Goal: Task Accomplishment & Management: Complete application form

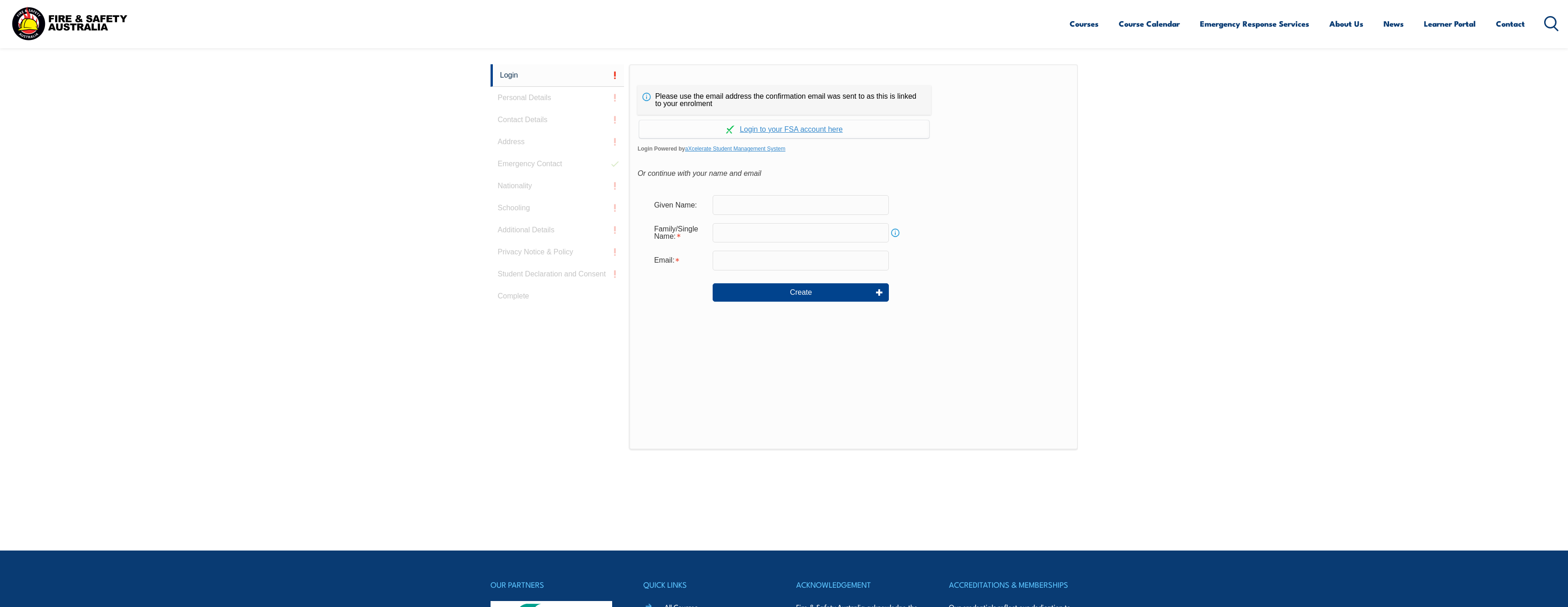
scroll to position [245, 0]
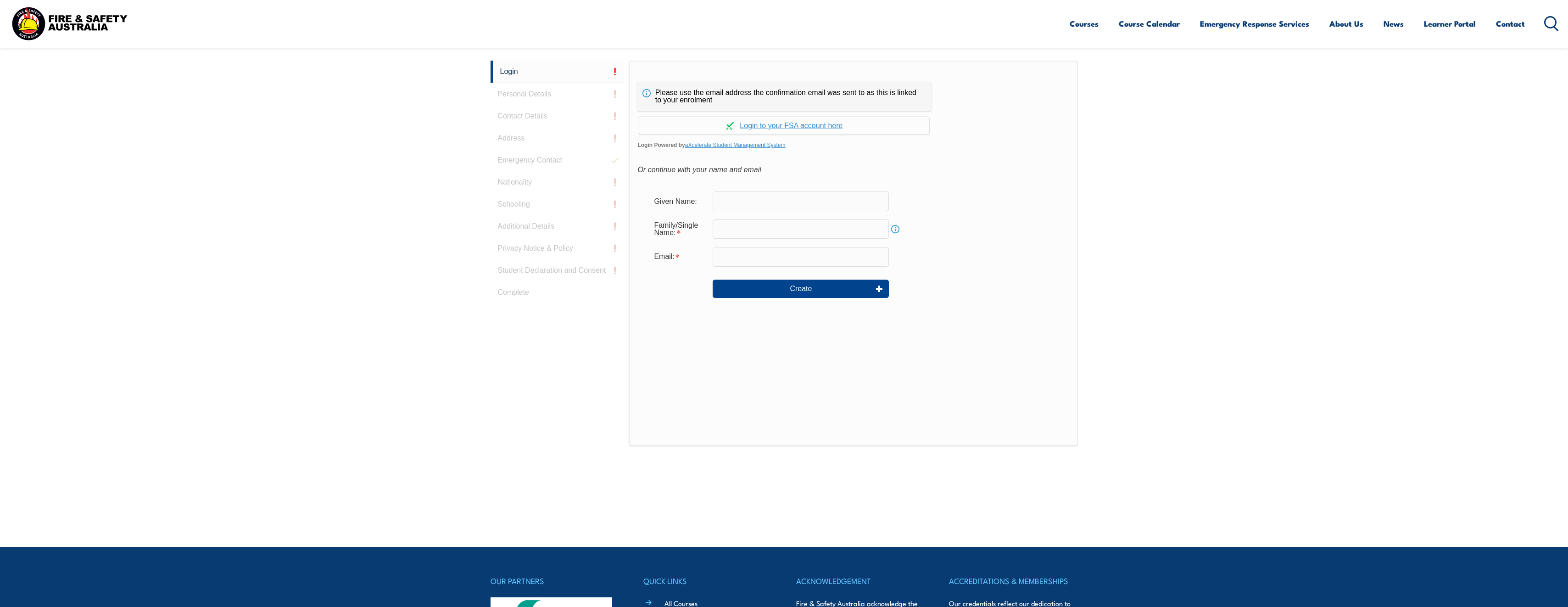
click at [547, 157] on div "Login Personal Details Contact Details Address Emergency Contact Nationality Sc…" at bounding box center [560, 290] width 139 height 458
click at [807, 205] on input "text" at bounding box center [800, 201] width 176 height 19
type input "[PERSON_NAME]"
type input "Dean.williams@virginaustralia.com"
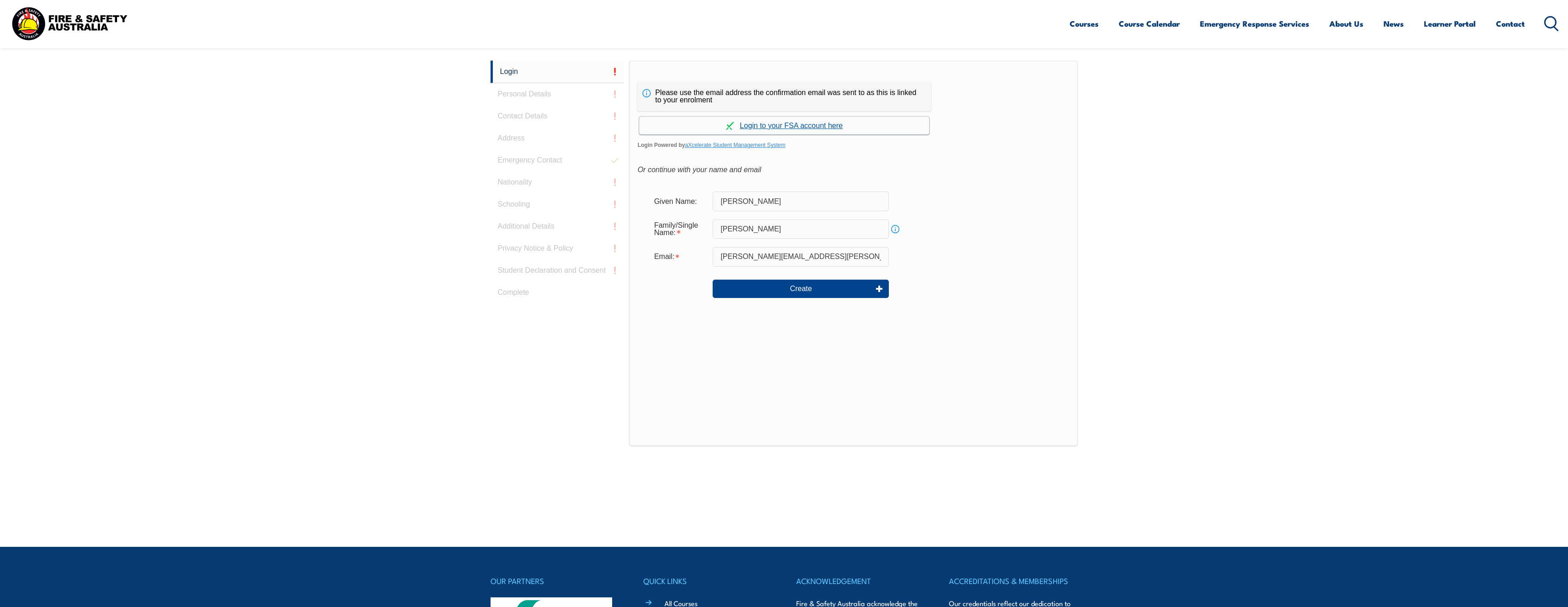
click at [777, 124] on link "Continue with aXcelerate" at bounding box center [784, 125] width 290 height 18
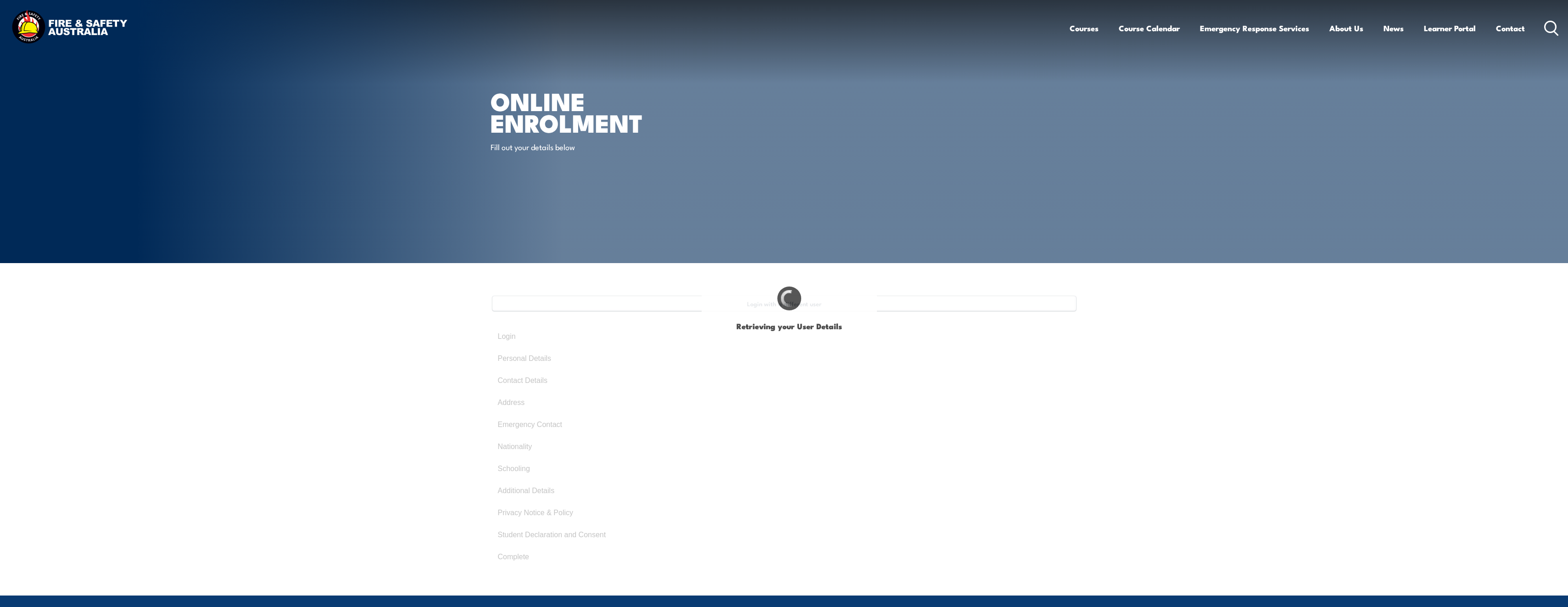
select select "Mr"
type input "[PERSON_NAME]"
type input "[DATE]"
type input "XMW4ZN5TH9"
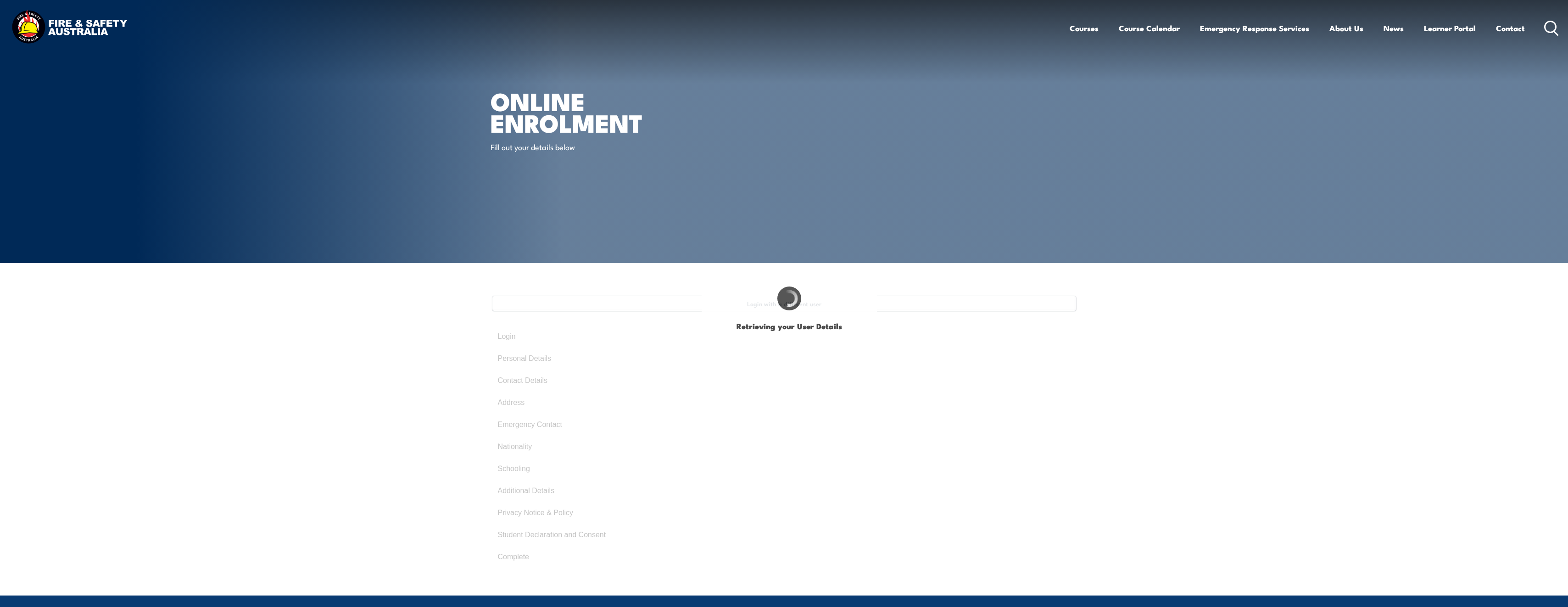
select select "M"
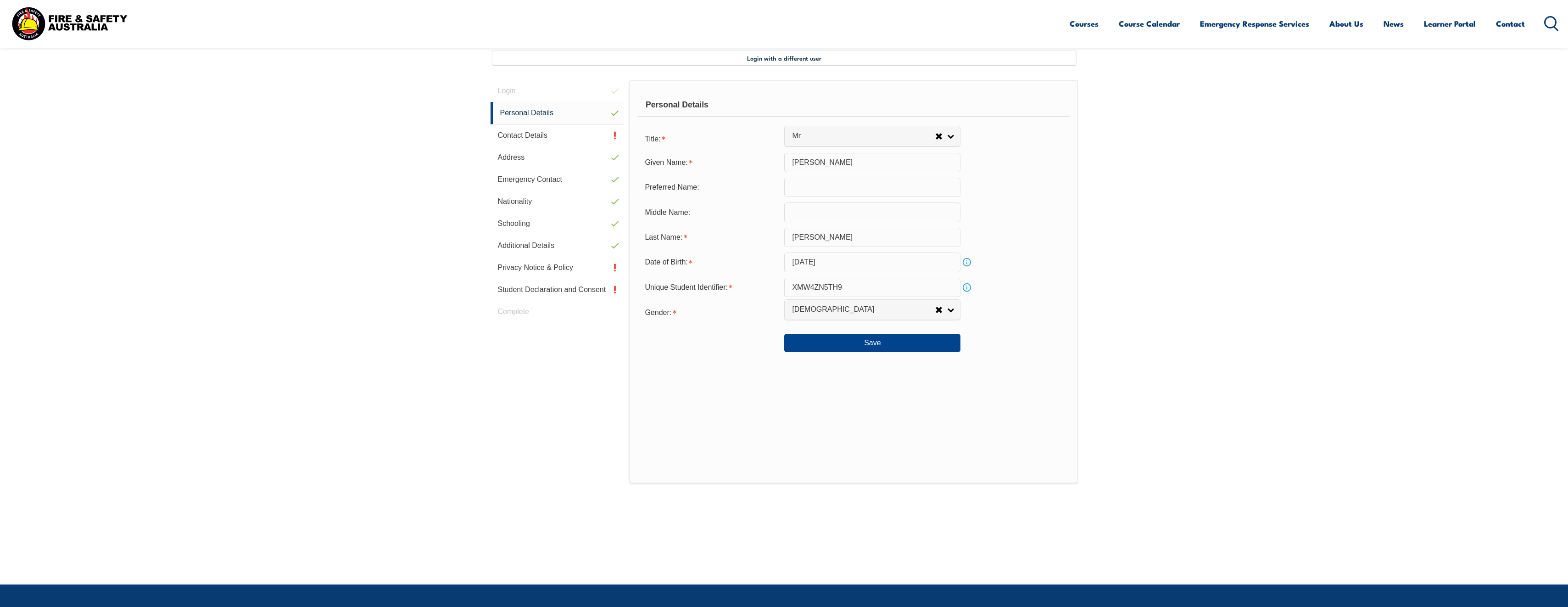
scroll to position [250, 0]
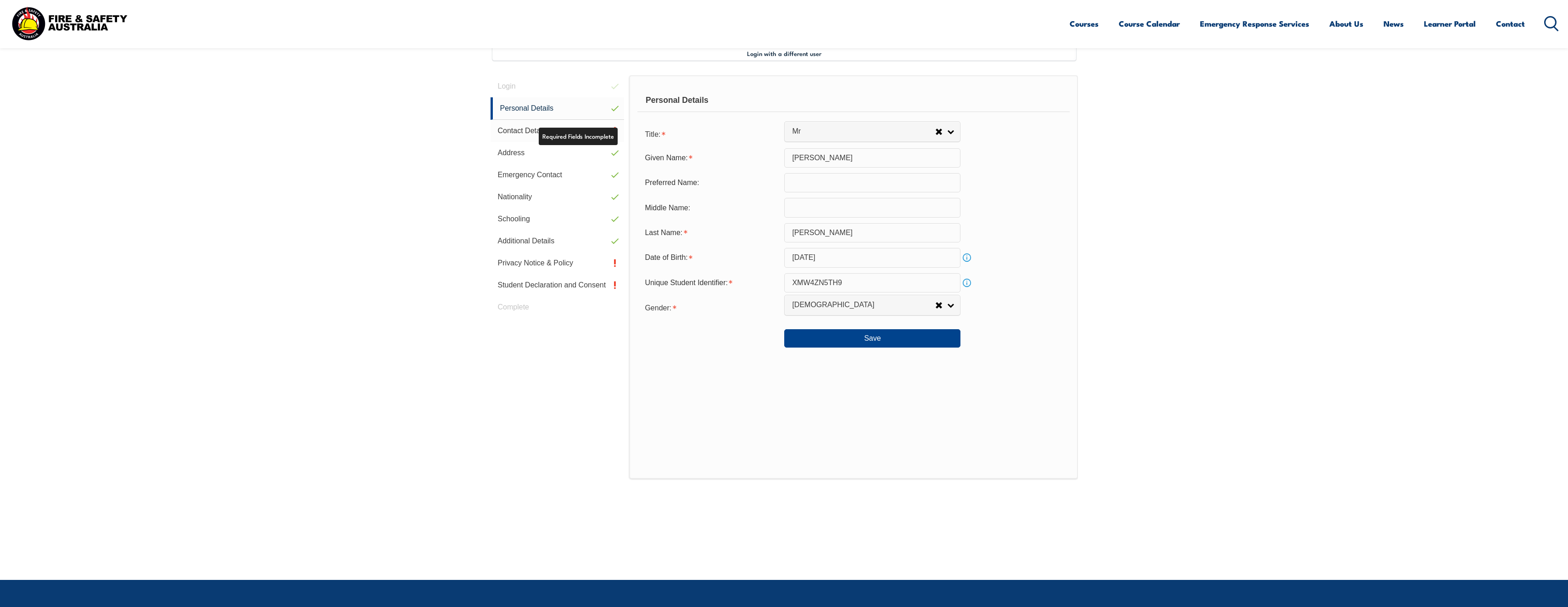
click at [514, 127] on link "Contact Details" at bounding box center [558, 131] width 134 height 22
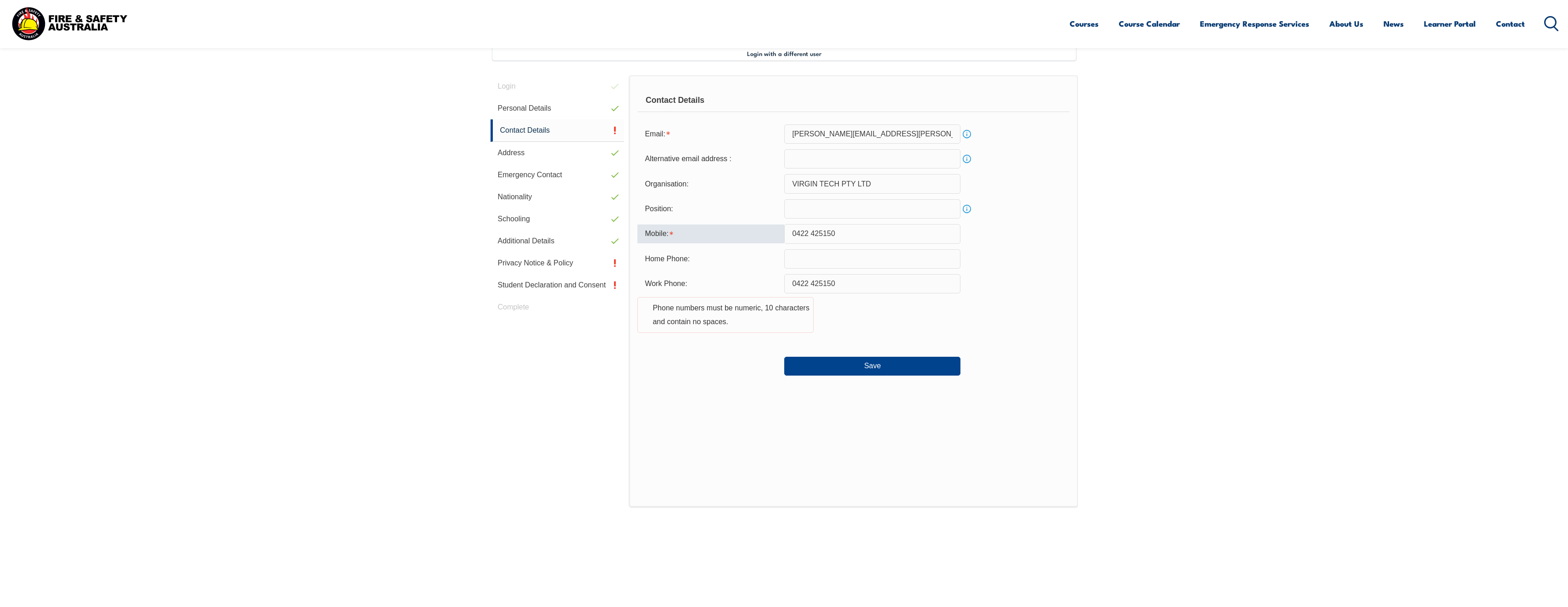
click at [811, 233] on input "0422 425150" at bounding box center [872, 234] width 176 height 19
type input "0422425150"
click at [889, 363] on button "Save" at bounding box center [872, 366] width 176 height 18
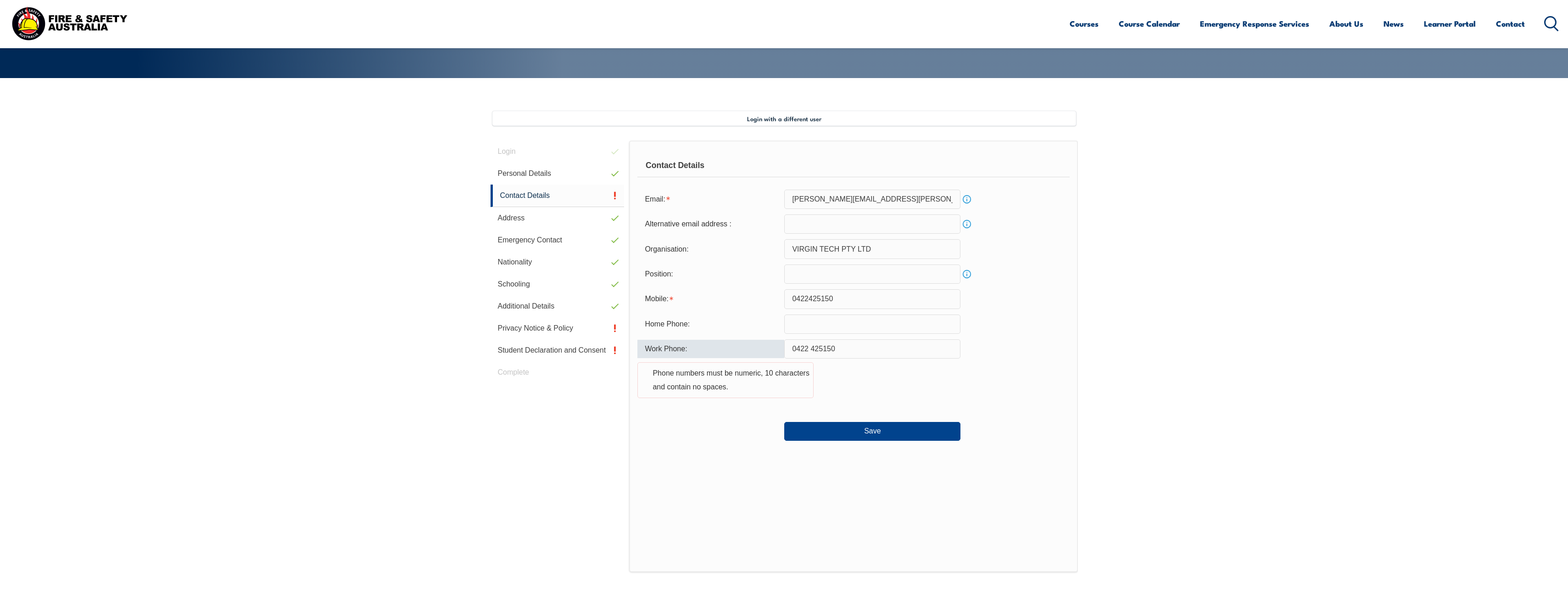
scroll to position [157, 0]
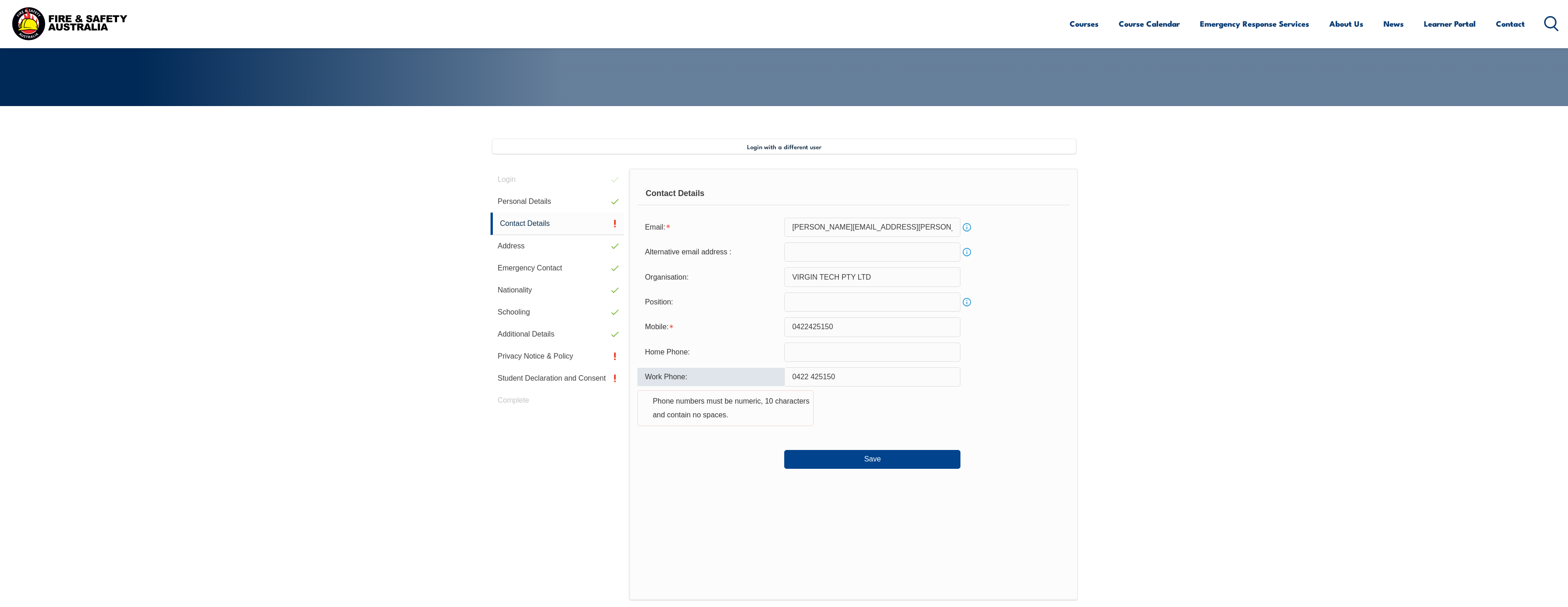
click at [812, 374] on input "0422 425150" at bounding box center [872, 377] width 176 height 19
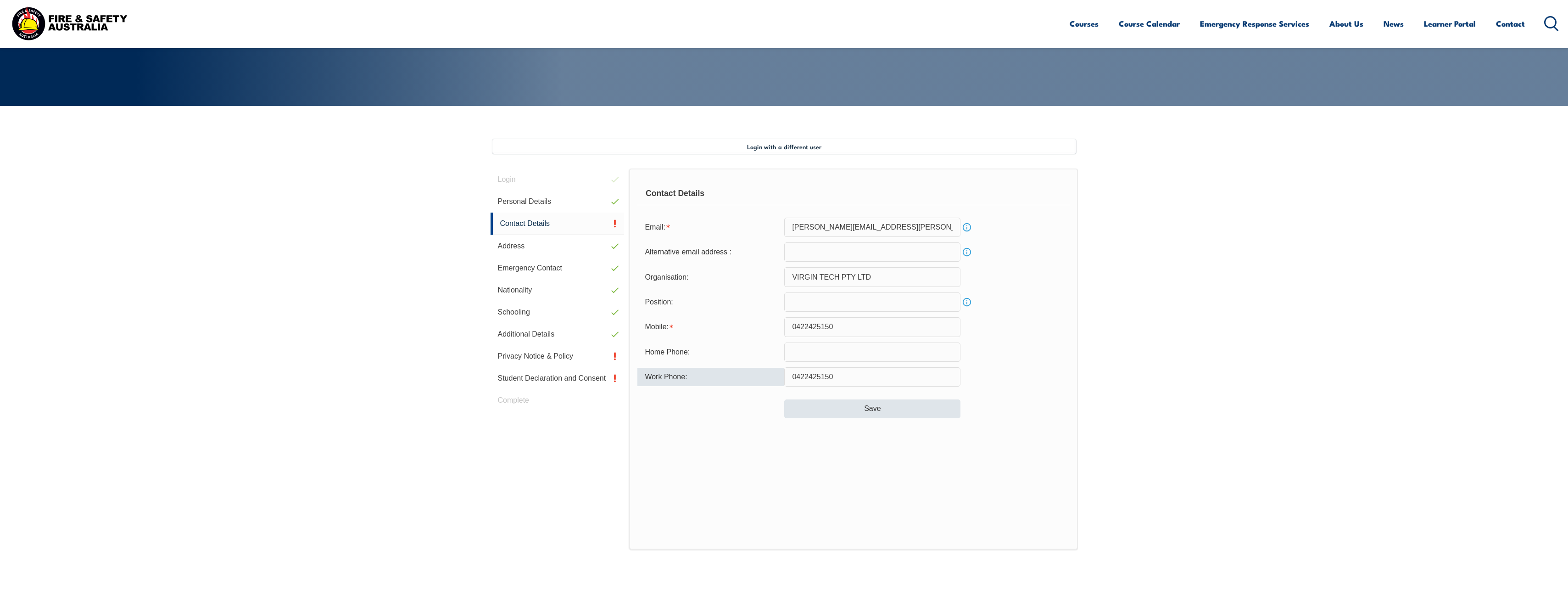
type input "0422425150"
click at [881, 411] on button "Save" at bounding box center [872, 409] width 176 height 18
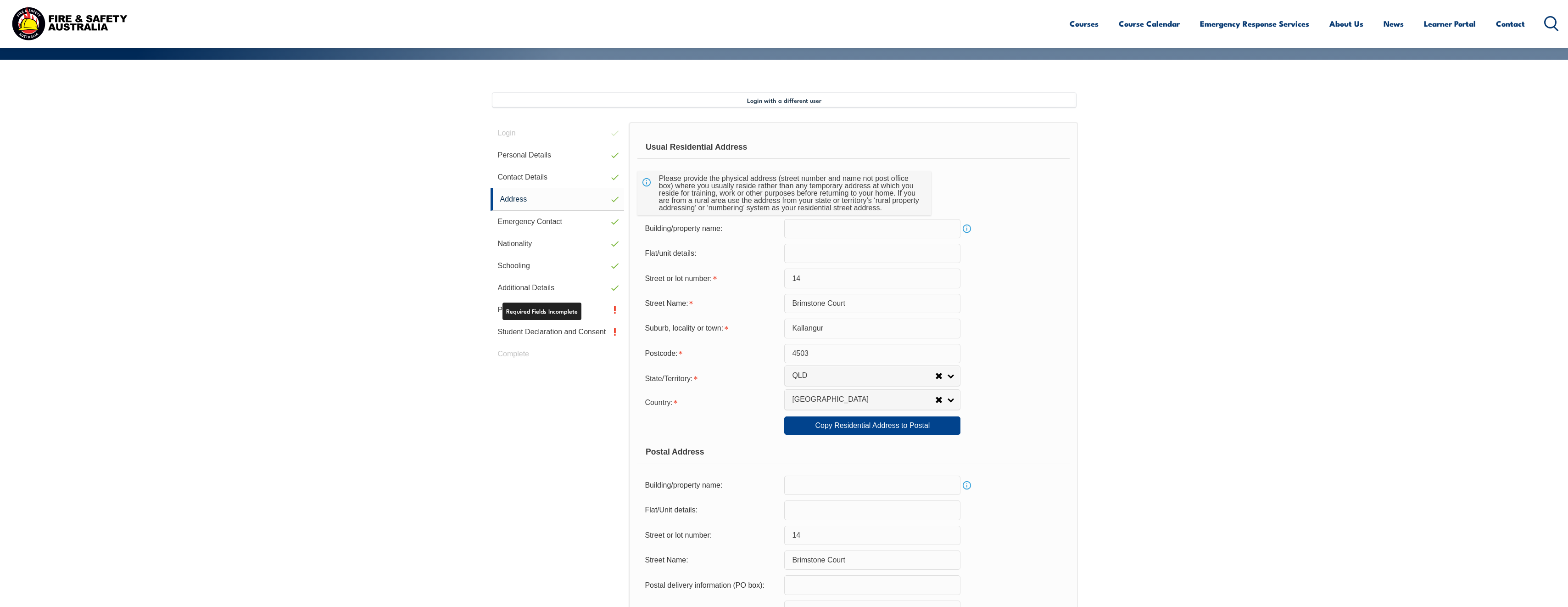
scroll to position [250, 0]
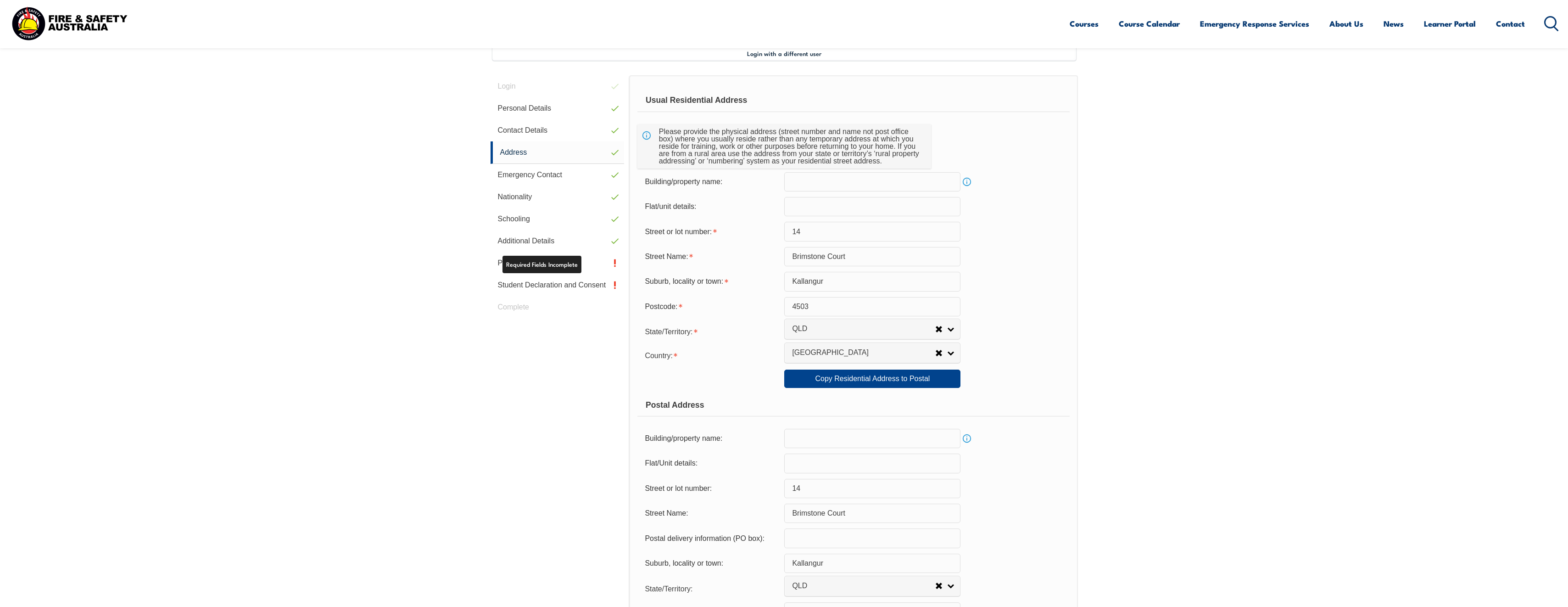
click at [562, 359] on div "Login Personal Details Contact Details Address Emergency Contact Nationality Sc…" at bounding box center [560, 479] width 139 height 807
click at [550, 264] on link "Privacy Notice & Policy" at bounding box center [558, 263] width 134 height 22
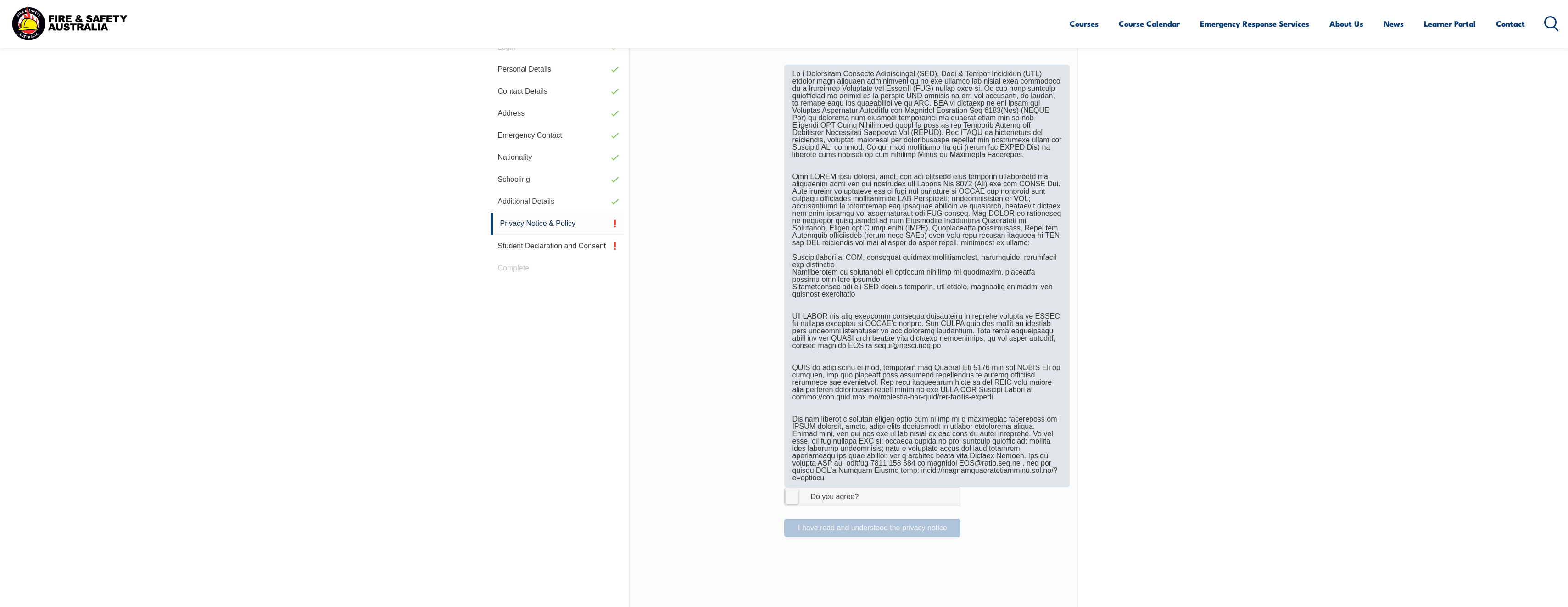
scroll to position [342, 0]
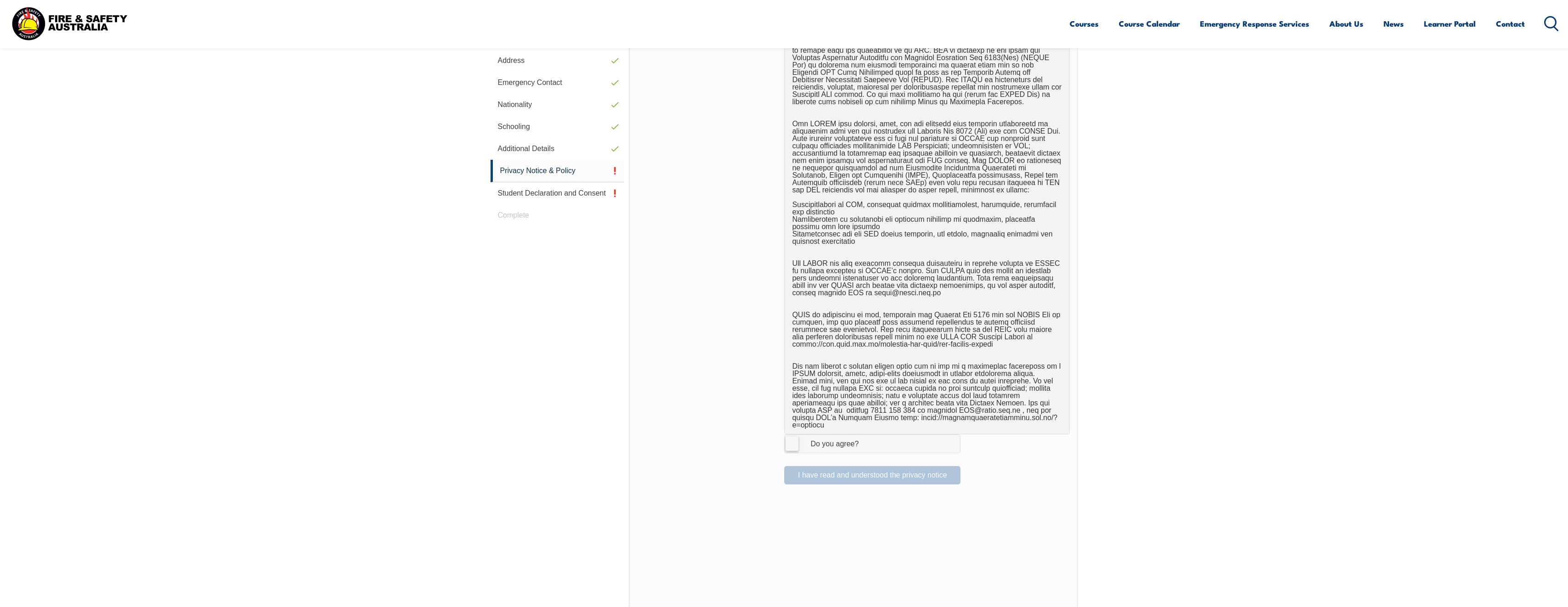
click at [790, 436] on label "I Agree Do you agree?" at bounding box center [872, 443] width 176 height 18
click at [866, 436] on input "I Agree Do you agree?" at bounding box center [874, 443] width 16 height 18
click at [858, 466] on button "I have read and understood the privacy notice" at bounding box center [872, 475] width 176 height 18
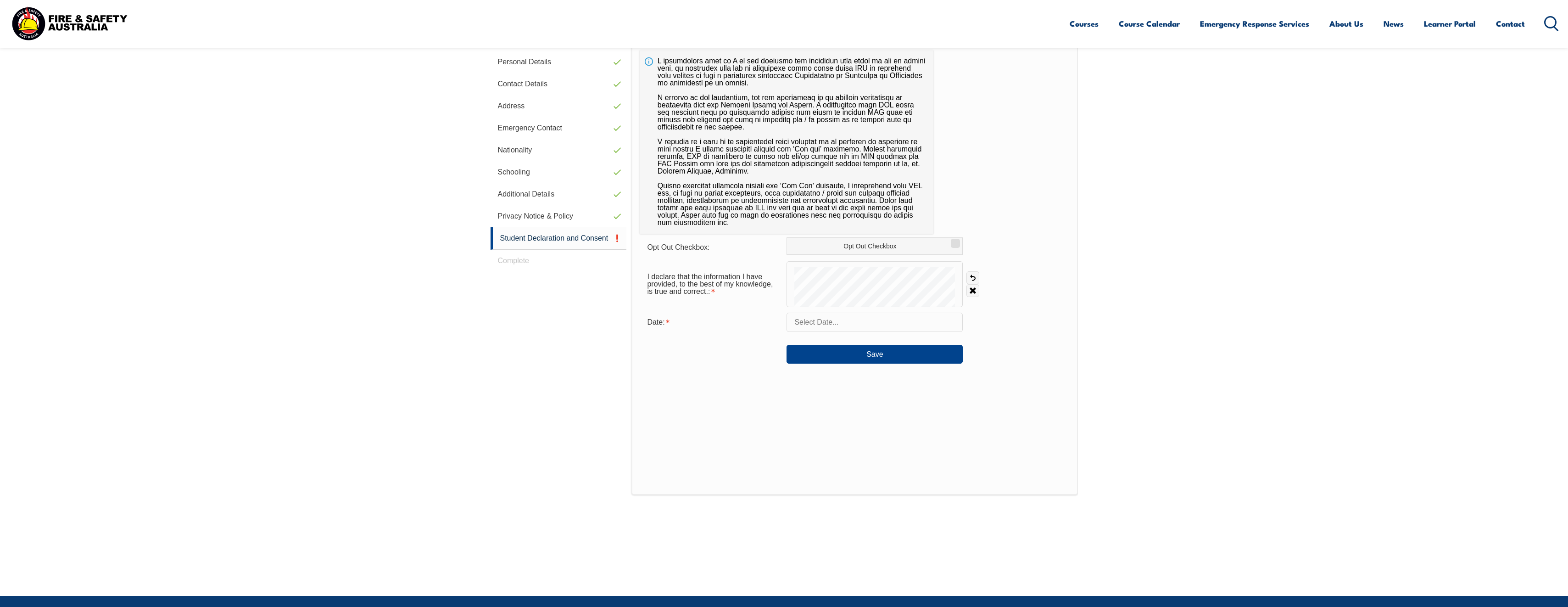
scroll to position [250, 0]
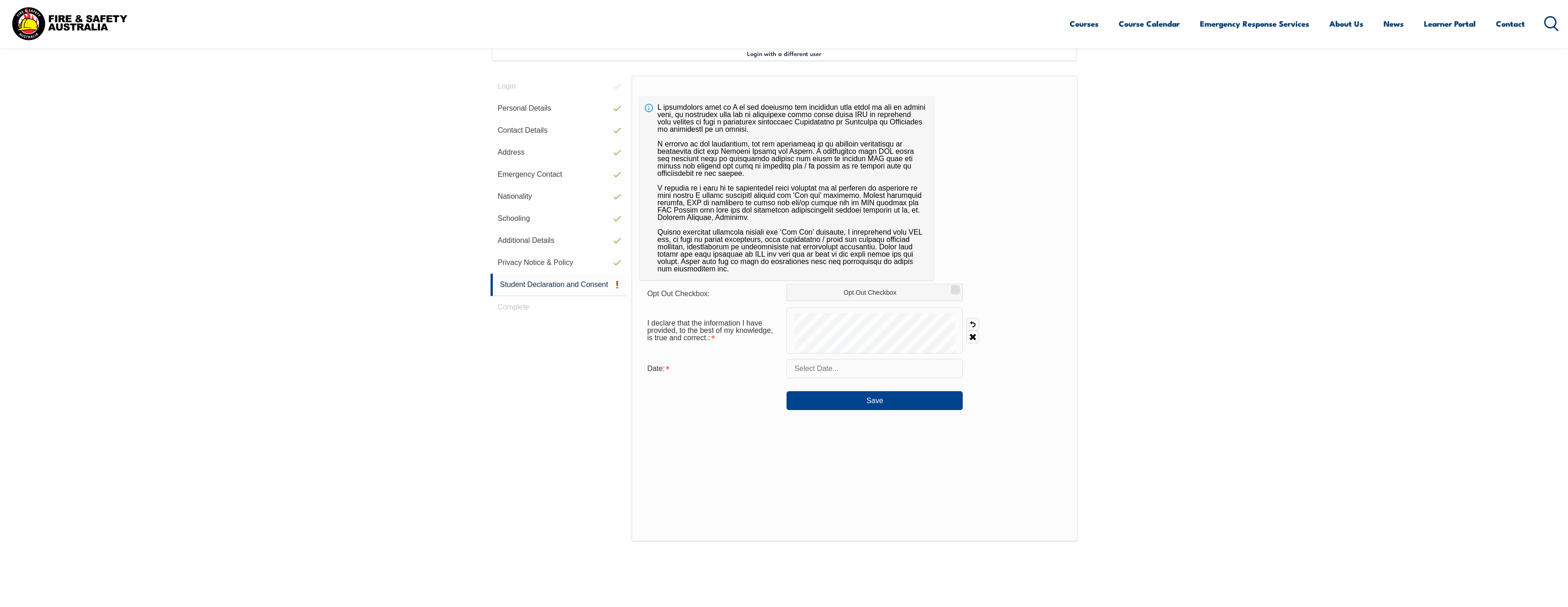
click at [847, 372] on input "text" at bounding box center [874, 369] width 176 height 19
click at [818, 496] on span "25" at bounding box center [817, 495] width 18 height 18
type input "[DATE]"
click at [892, 402] on button "Save" at bounding box center [874, 400] width 176 height 18
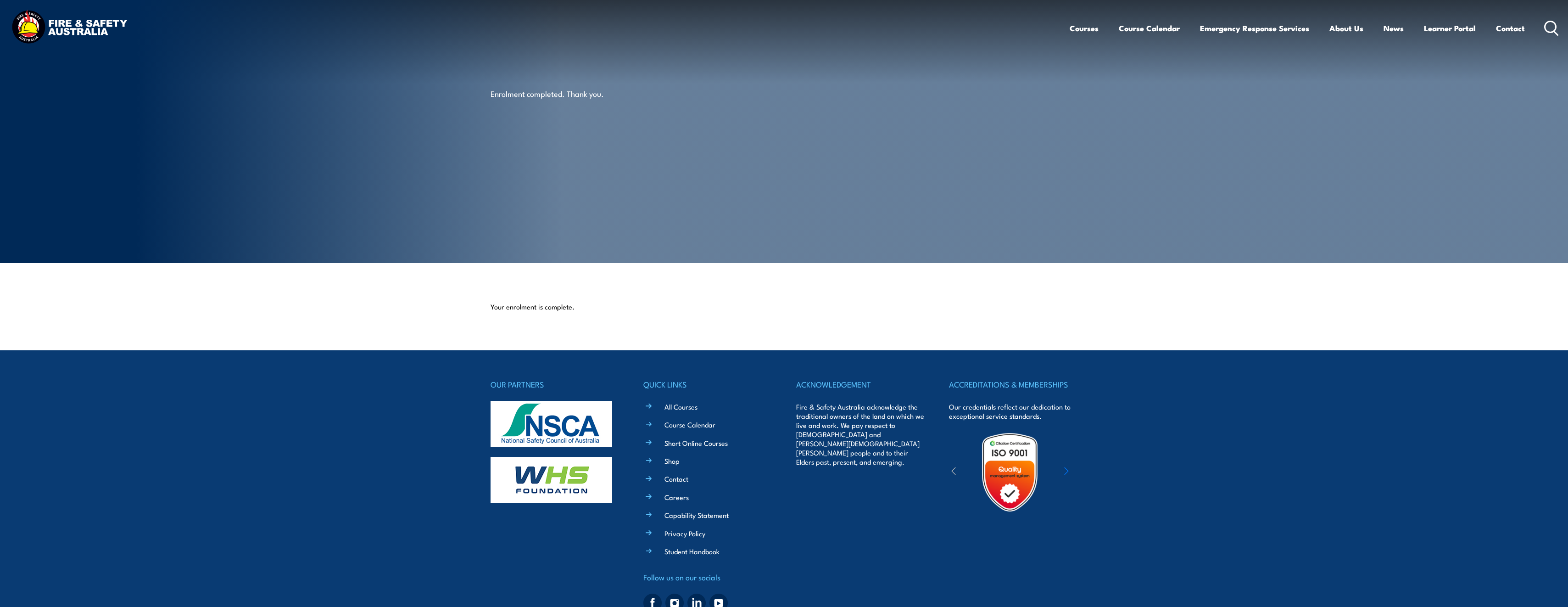
drag, startPoint x: 1339, startPoint y: 203, endPoint x: 1353, endPoint y: 181, distance: 26.1
click at [1343, 195] on section "Enrolment completed. Thank you." at bounding box center [784, 132] width 1568 height 263
